Goal: Task Accomplishment & Management: Use online tool/utility

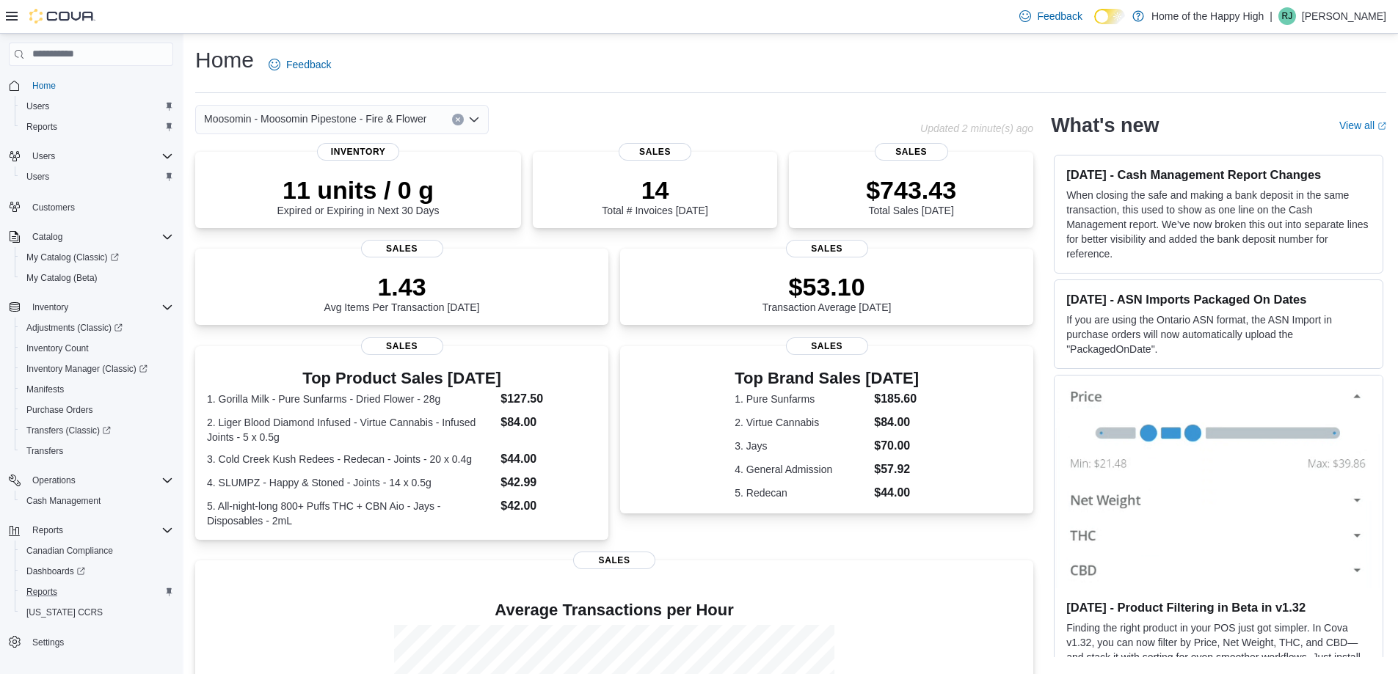
click at [65, 589] on div "Reports" at bounding box center [97, 592] width 153 height 18
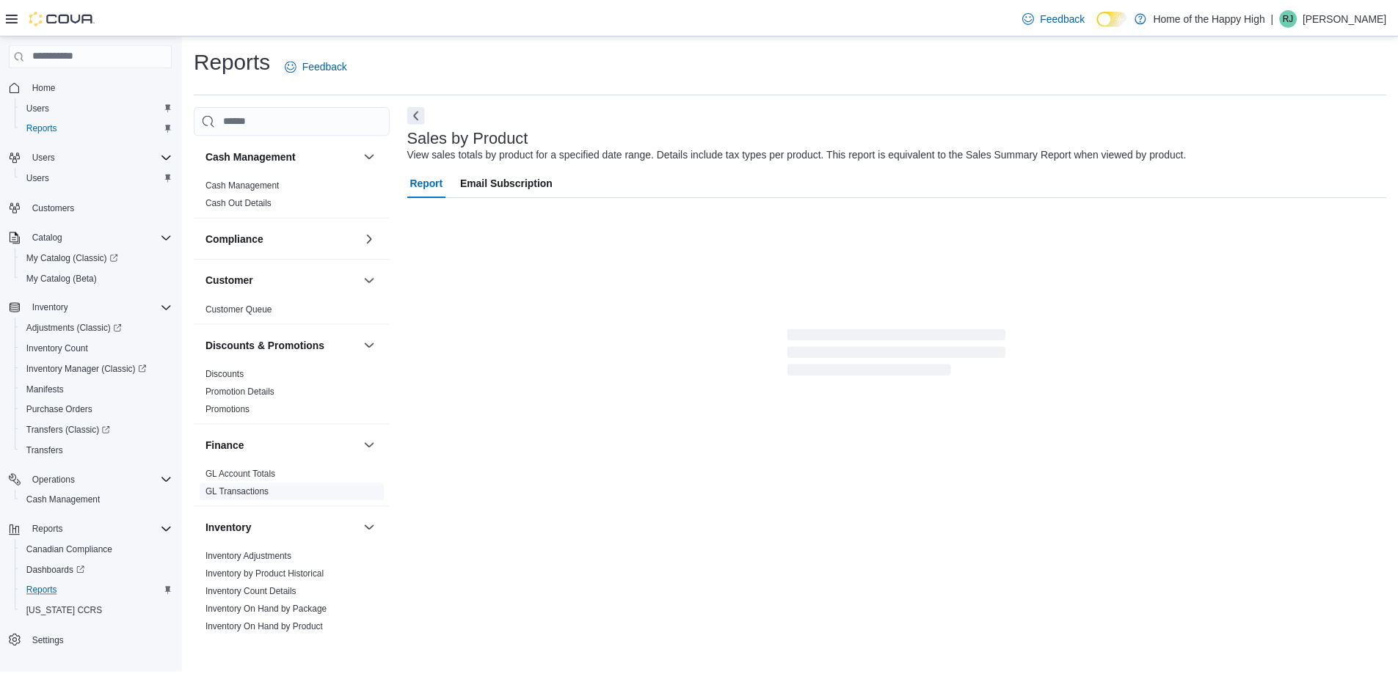
scroll to position [147, 0]
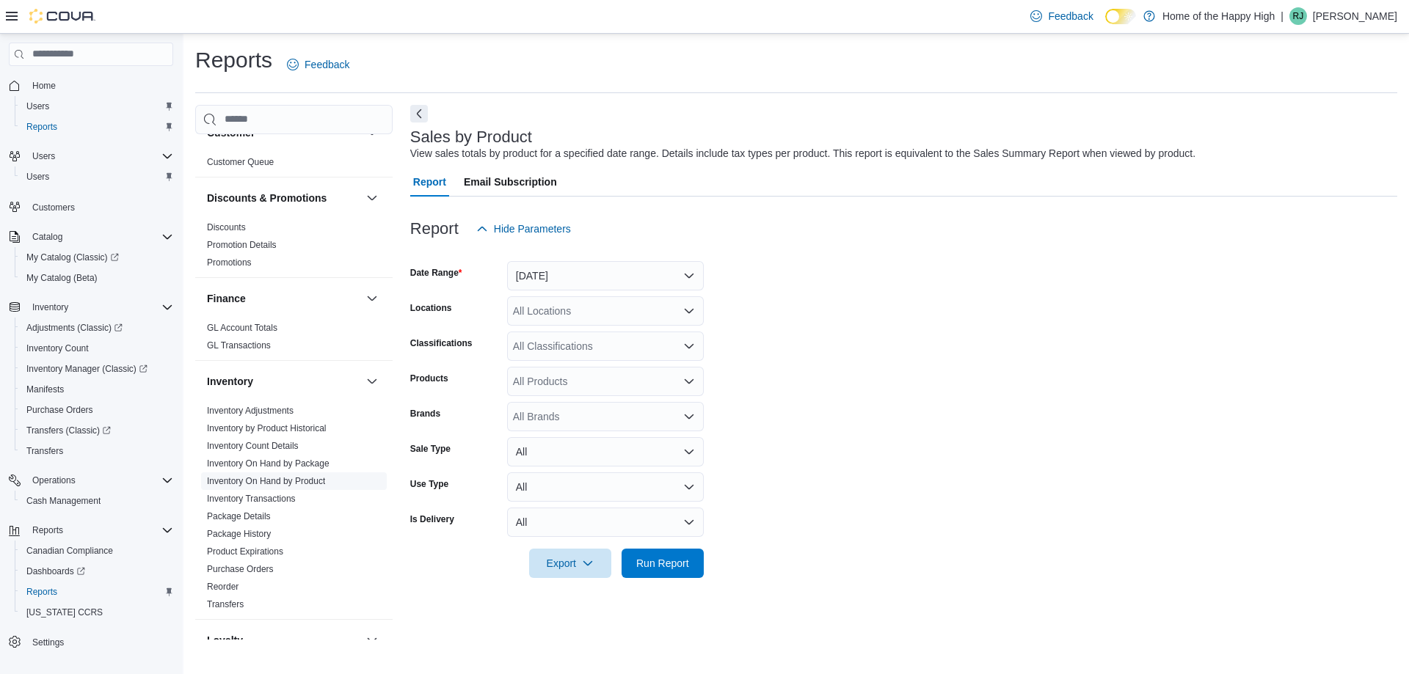
click at [293, 481] on link "Inventory On Hand by Product" at bounding box center [266, 481] width 118 height 10
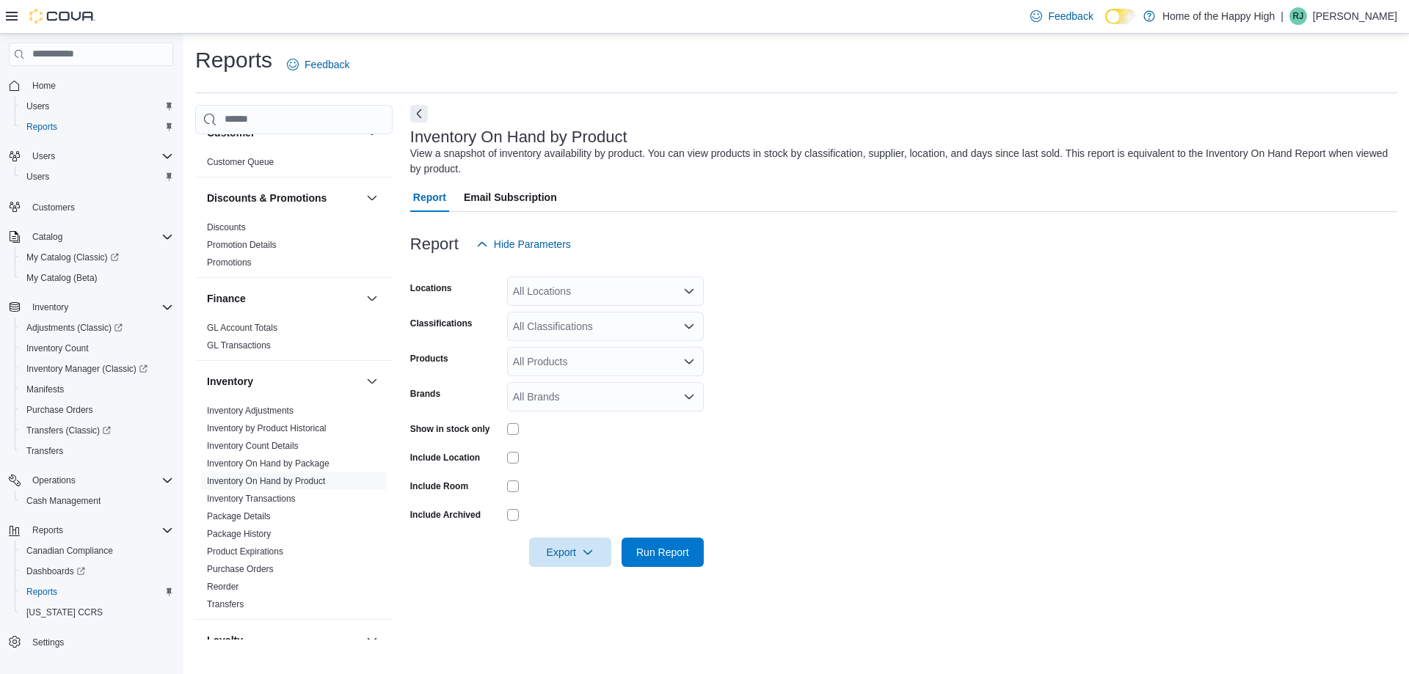
click at [609, 301] on div "All Locations" at bounding box center [605, 291] width 197 height 29
type input "***"
click at [605, 318] on span "Moosomin - Moosomin Pipestone - Fire & Flower" at bounding box center [679, 316] width 222 height 15
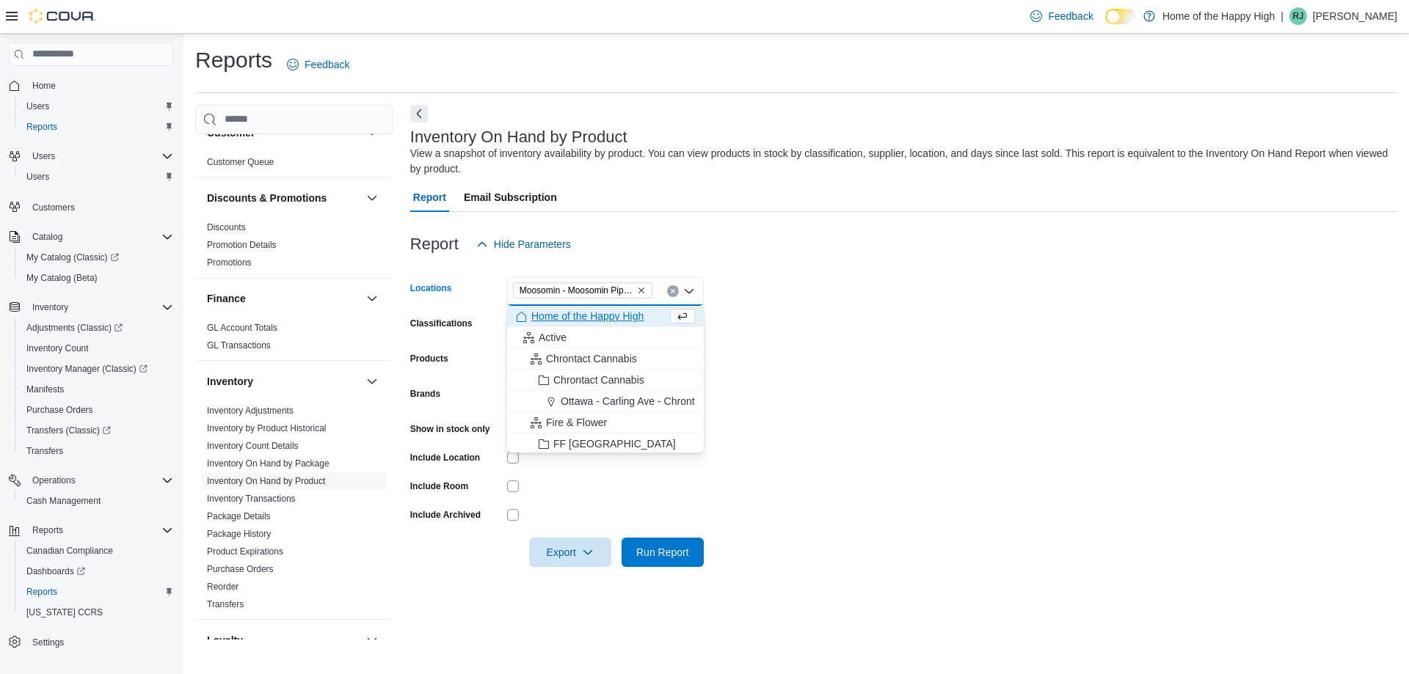
click at [778, 294] on form "Locations [GEOGRAPHIC_DATA] - Moosomin Pipestone - Fire & Flower Combo box. Sel…" at bounding box center [903, 413] width 987 height 308
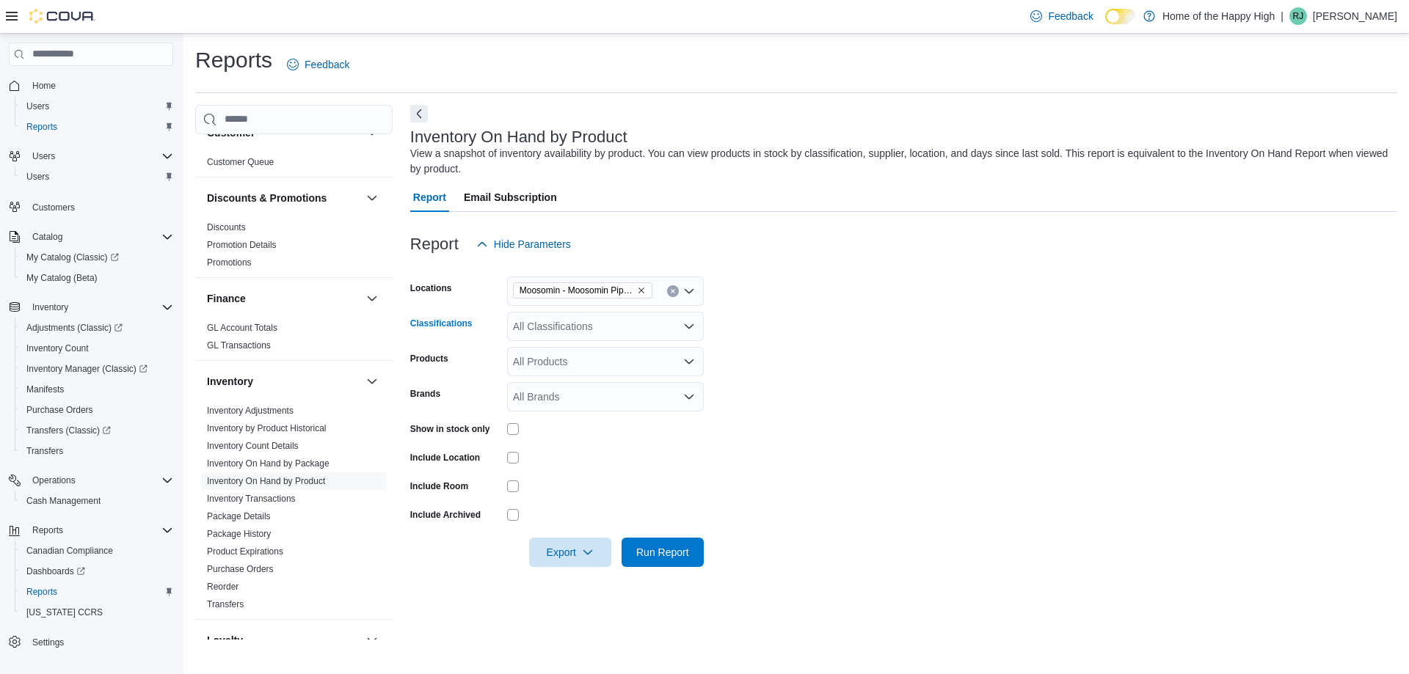
click at [638, 327] on div "All Classifications" at bounding box center [605, 326] width 197 height 29
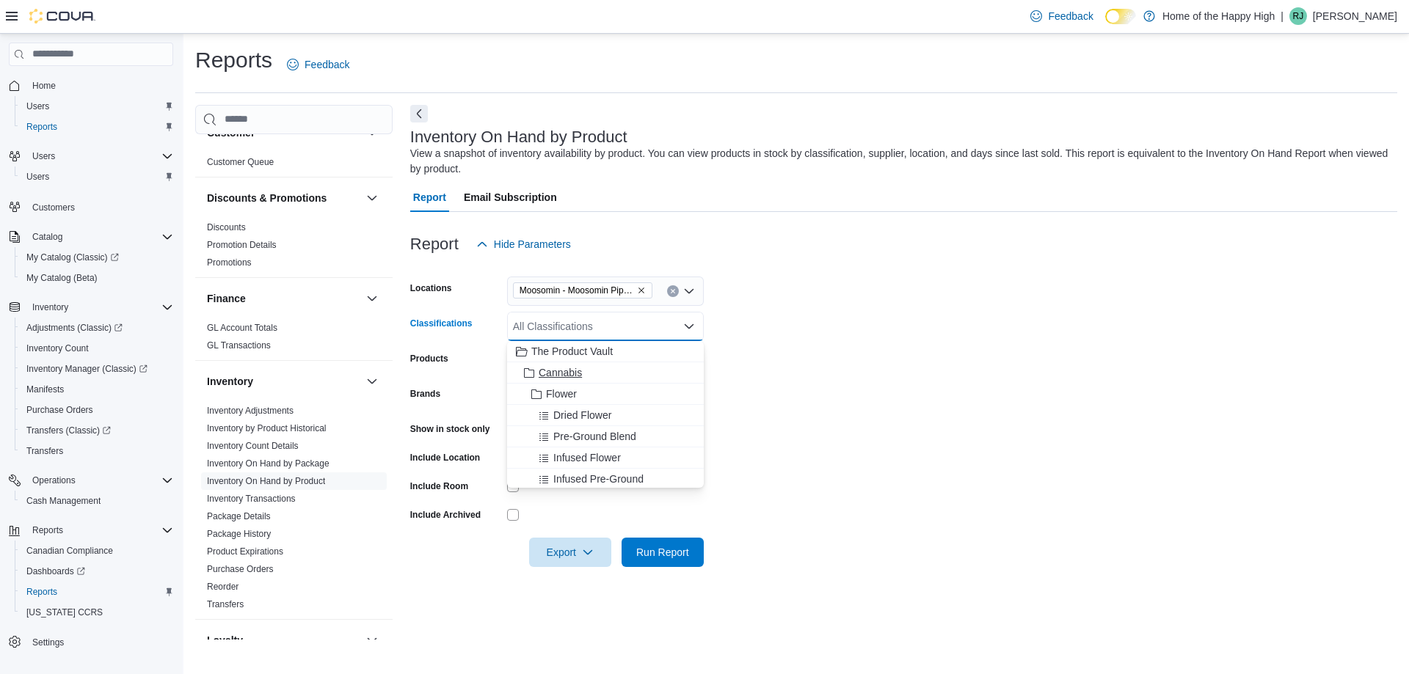
click at [580, 369] on span "Cannabis" at bounding box center [560, 372] width 43 height 15
click at [878, 344] on form "Locations [GEOGRAPHIC_DATA] - Moosomin Pipestone - Fire & Flower Classification…" at bounding box center [903, 413] width 987 height 308
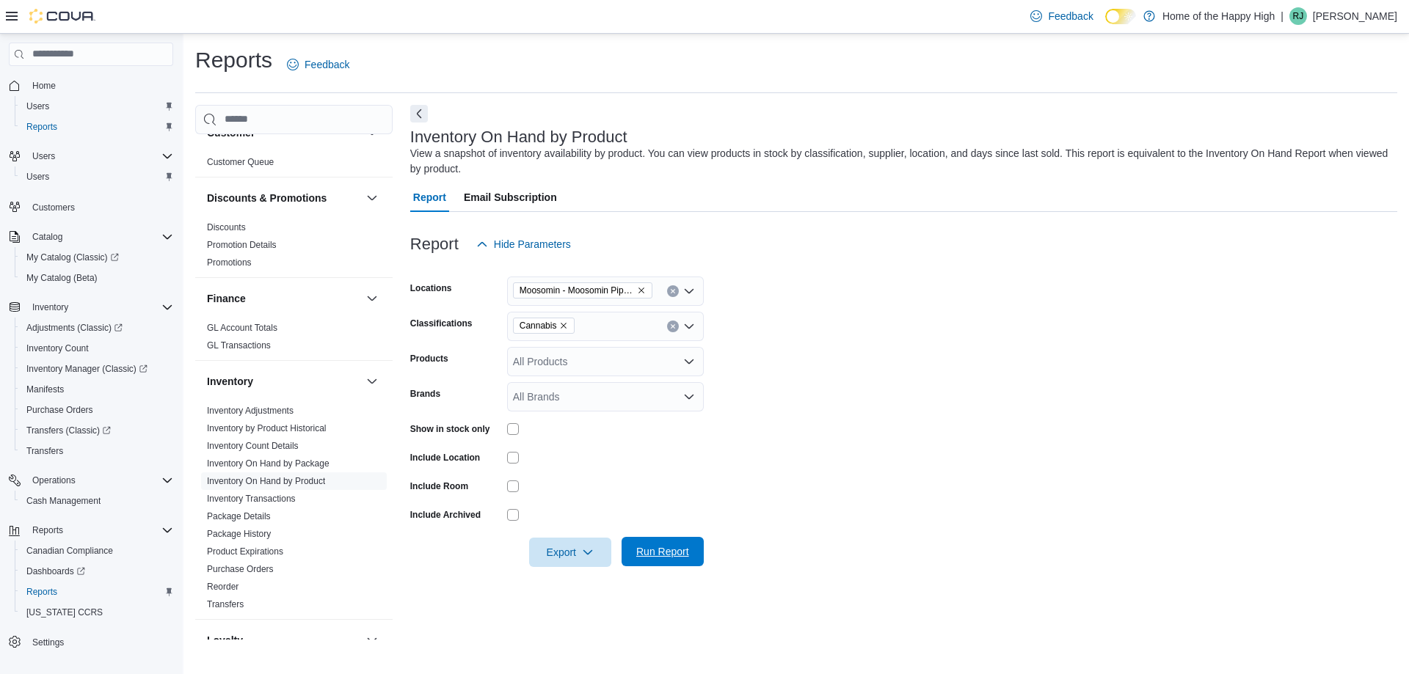
click at [685, 564] on span "Run Report" at bounding box center [662, 551] width 65 height 29
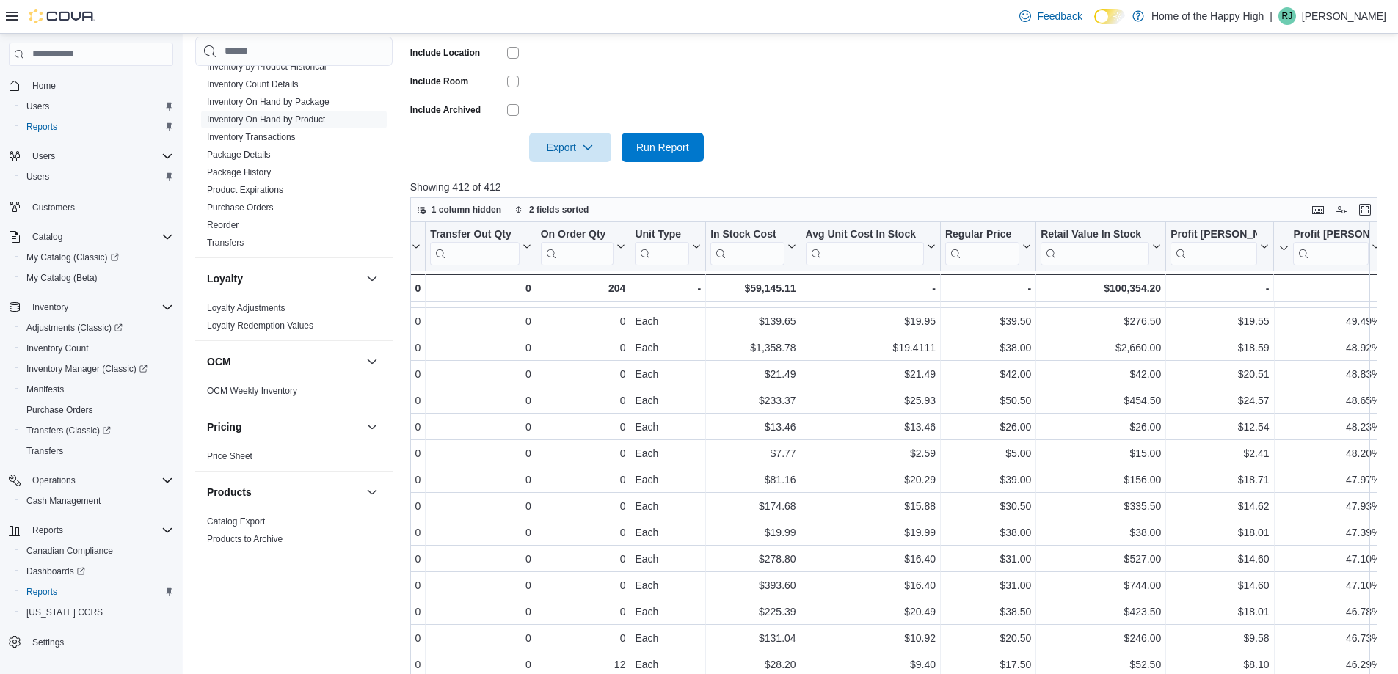
scroll to position [479, 0]
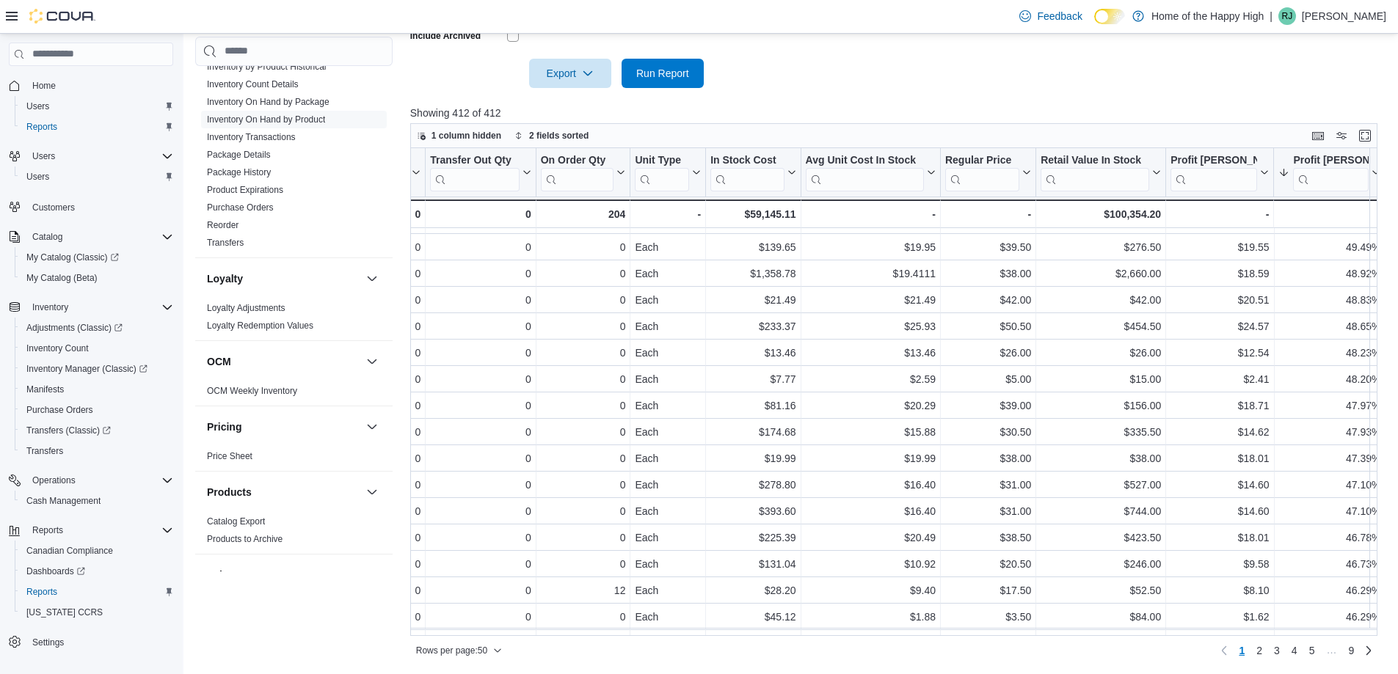
click at [868, 636] on div "Rows per page : 50 Page 1 of 9 1 2 3 4 5 … 9" at bounding box center [893, 649] width 967 height 26
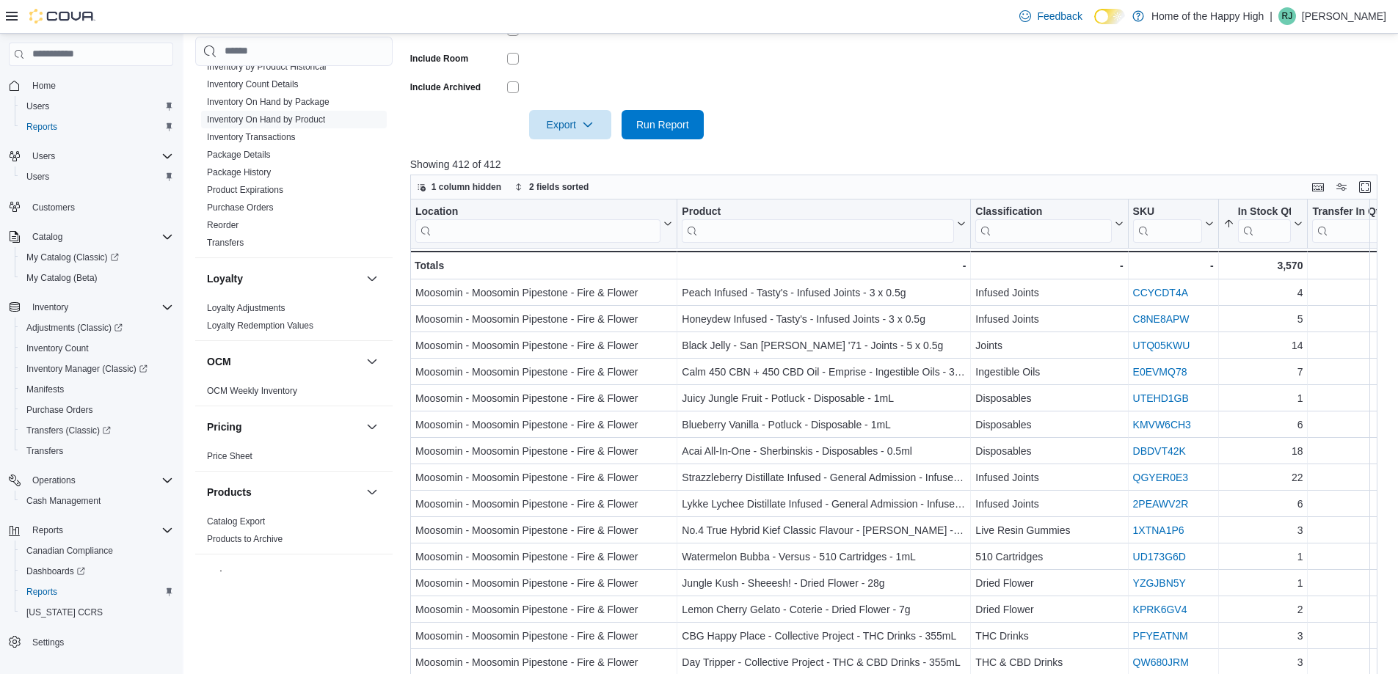
scroll to position [406, 0]
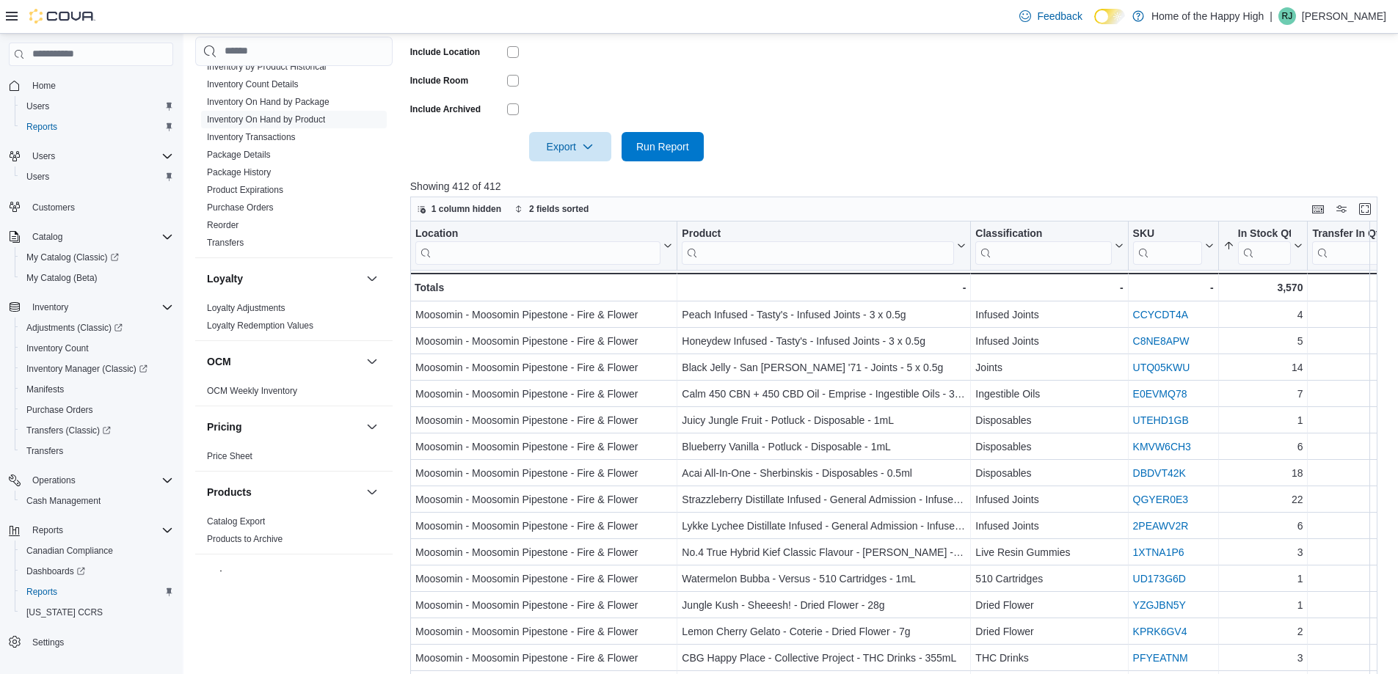
click at [857, 169] on div at bounding box center [898, 170] width 977 height 18
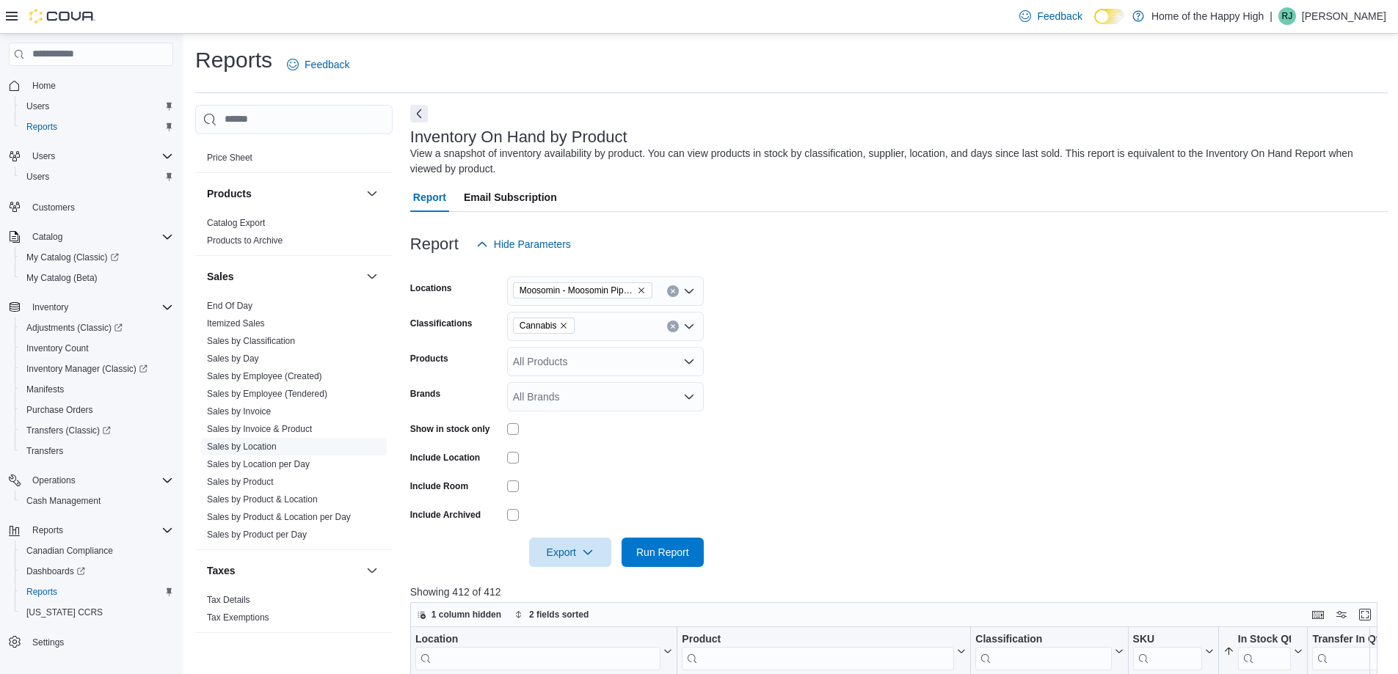
scroll to position [815, 0]
